Goal: Task Accomplishment & Management: Manage account settings

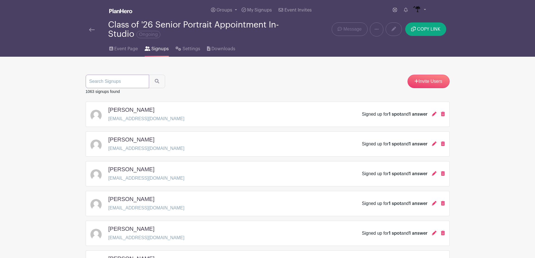
drag, startPoint x: 0, startPoint y: 0, endPoint x: 120, endPoint y: 79, distance: 143.4
click at [120, 79] on input "search" at bounding box center [117, 81] width 63 height 13
type input "[PERSON_NAME]"
click at [149, 75] on button "submit" at bounding box center [157, 81] width 16 height 13
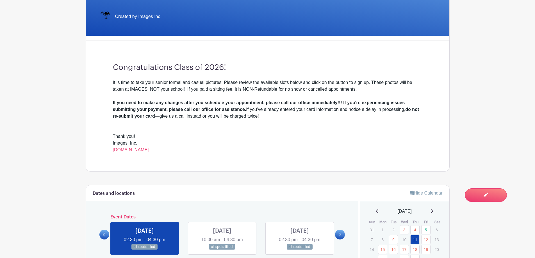
scroll to position [309, 0]
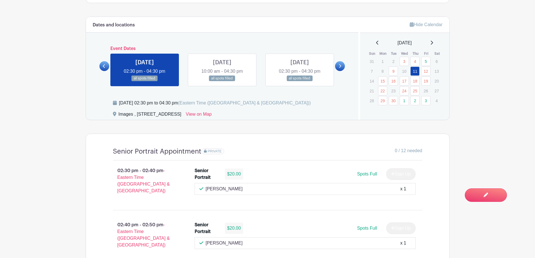
click at [222, 81] on link at bounding box center [222, 81] width 0 height 0
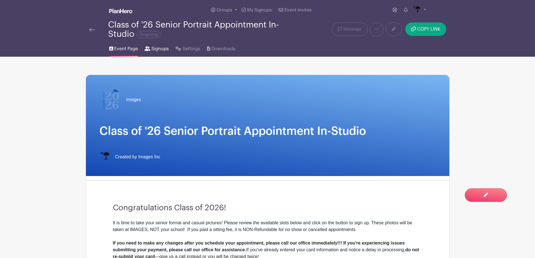
click at [158, 55] on link "Signups" at bounding box center [157, 48] width 24 height 18
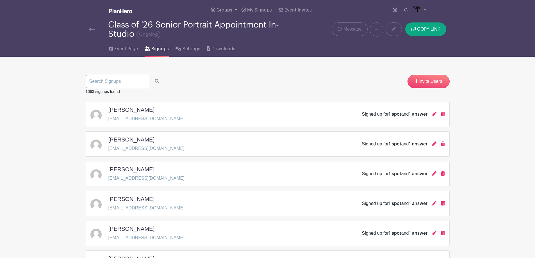
click at [135, 83] on input "search" at bounding box center [117, 81] width 63 height 13
type input "workman"
click at [149, 75] on button "submit" at bounding box center [157, 81] width 16 height 13
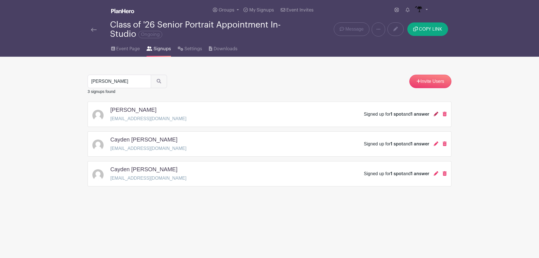
click at [437, 116] on icon at bounding box center [436, 114] width 4 height 4
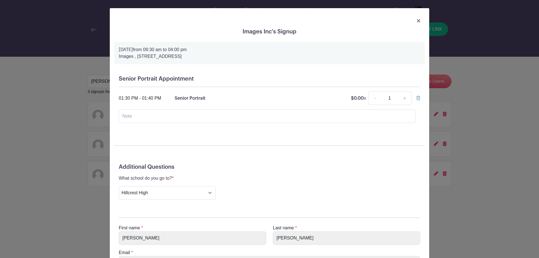
click at [418, 18] on link at bounding box center [418, 20] width 3 height 7
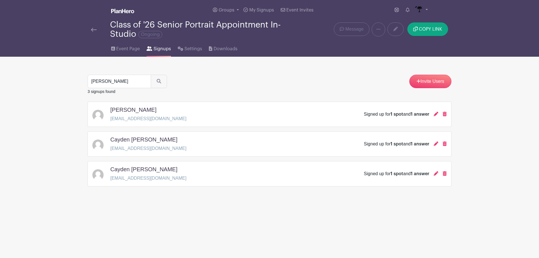
click at [439, 145] on div "Signed up for 1 spot and 1 answer" at bounding box center [405, 144] width 83 height 7
click at [435, 144] on icon at bounding box center [436, 144] width 4 height 4
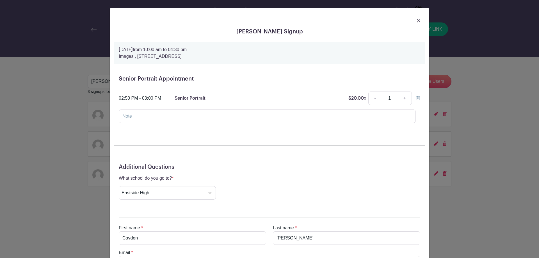
click at [418, 19] on img at bounding box center [418, 20] width 3 height 3
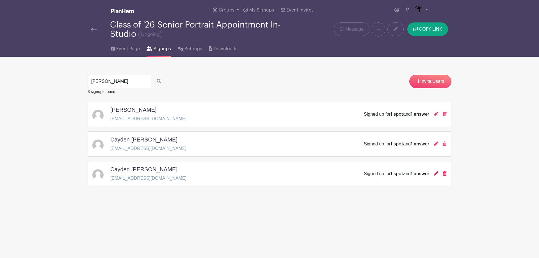
click at [436, 174] on icon at bounding box center [436, 173] width 4 height 4
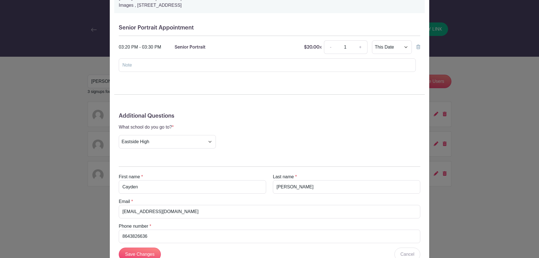
scroll to position [56, 0]
